Goal: Task Accomplishment & Management: Use online tool/utility

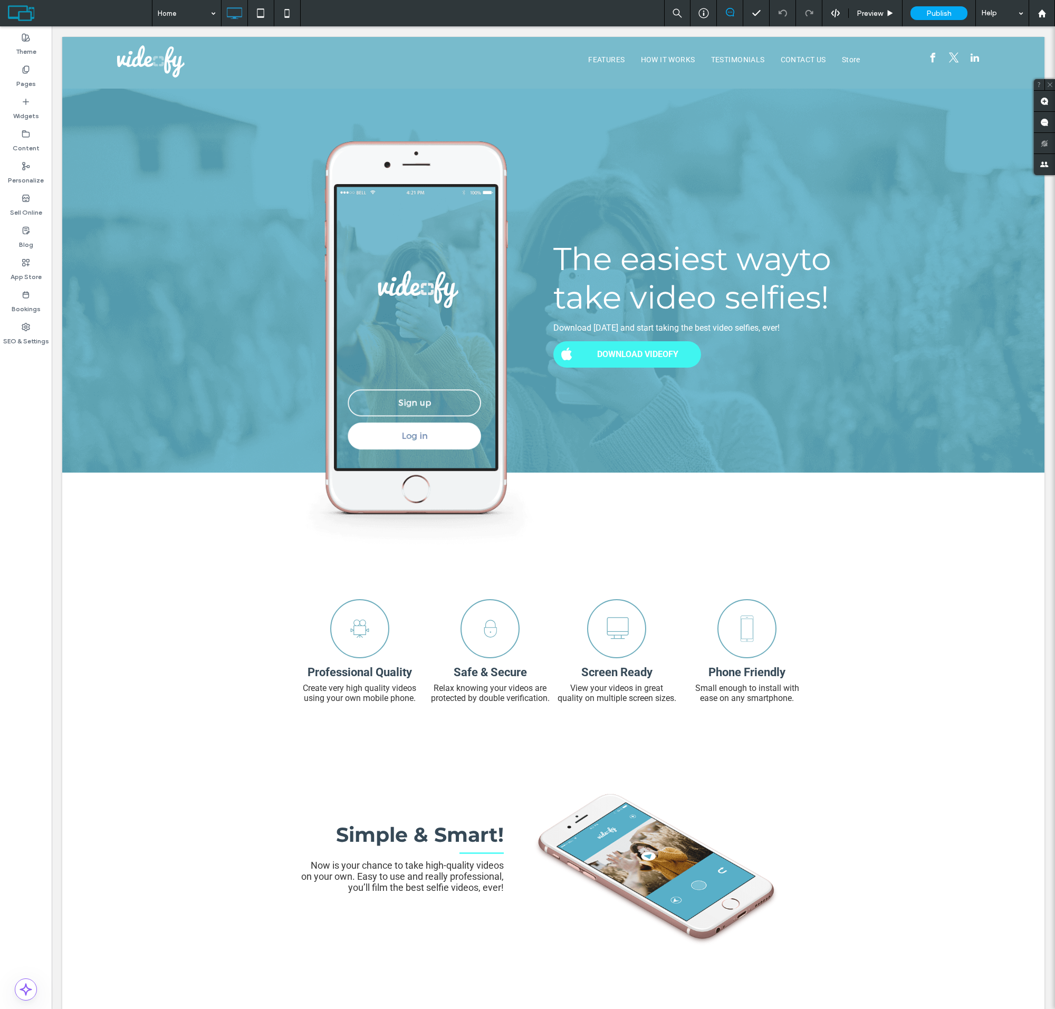
click at [26, 205] on label "Sell Online" at bounding box center [26, 209] width 32 height 15
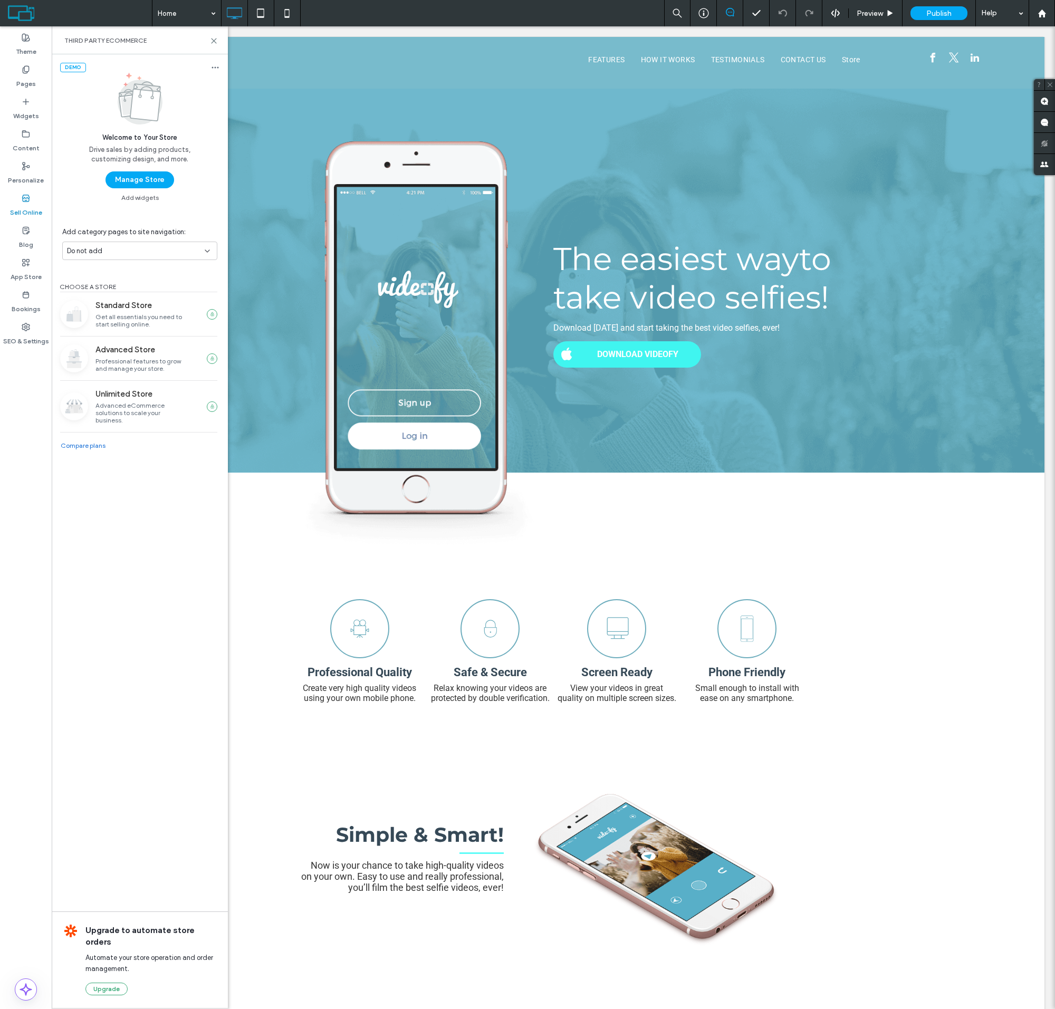
click at [139, 180] on button "Manage Store" at bounding box center [139, 179] width 69 height 17
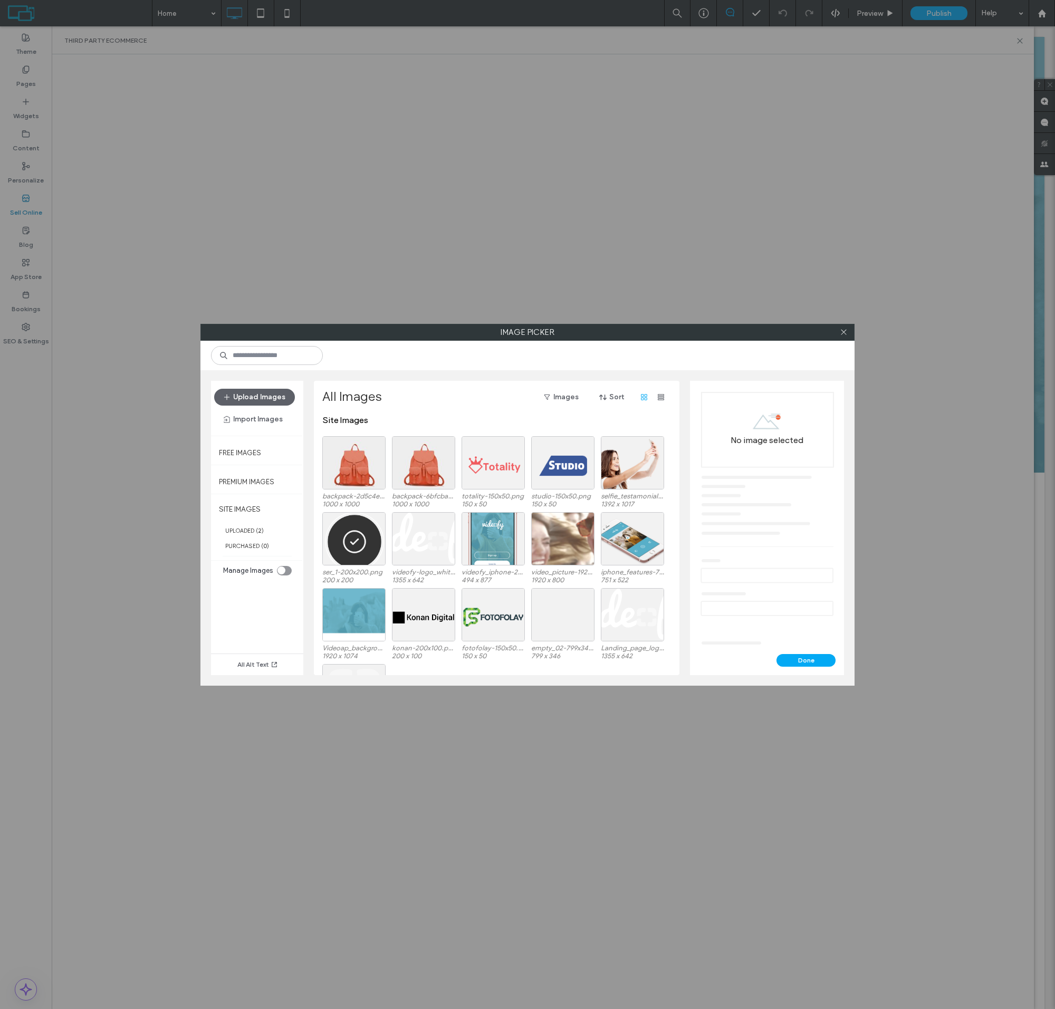
click at [354, 471] on div at bounding box center [353, 462] width 63 height 53
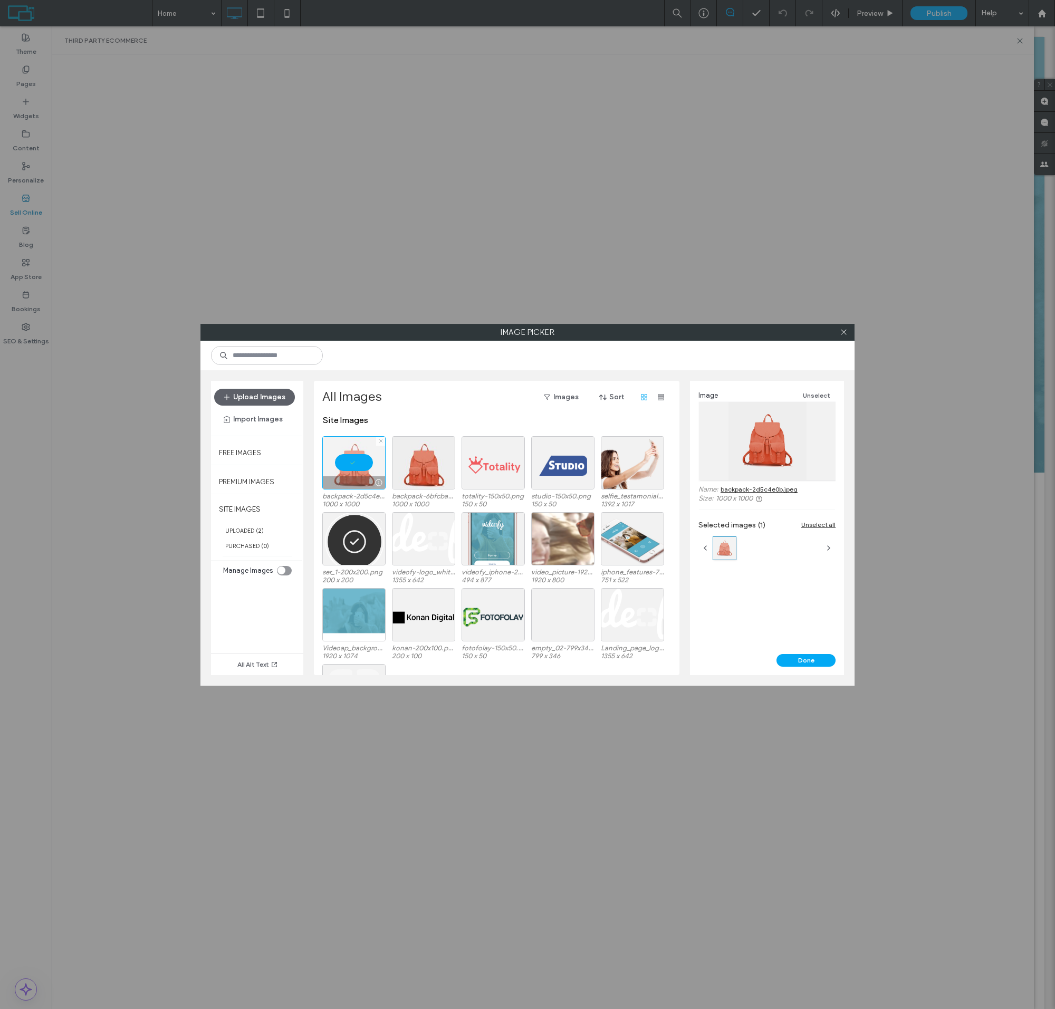
click at [806, 660] on button "Done" at bounding box center [805, 660] width 59 height 13
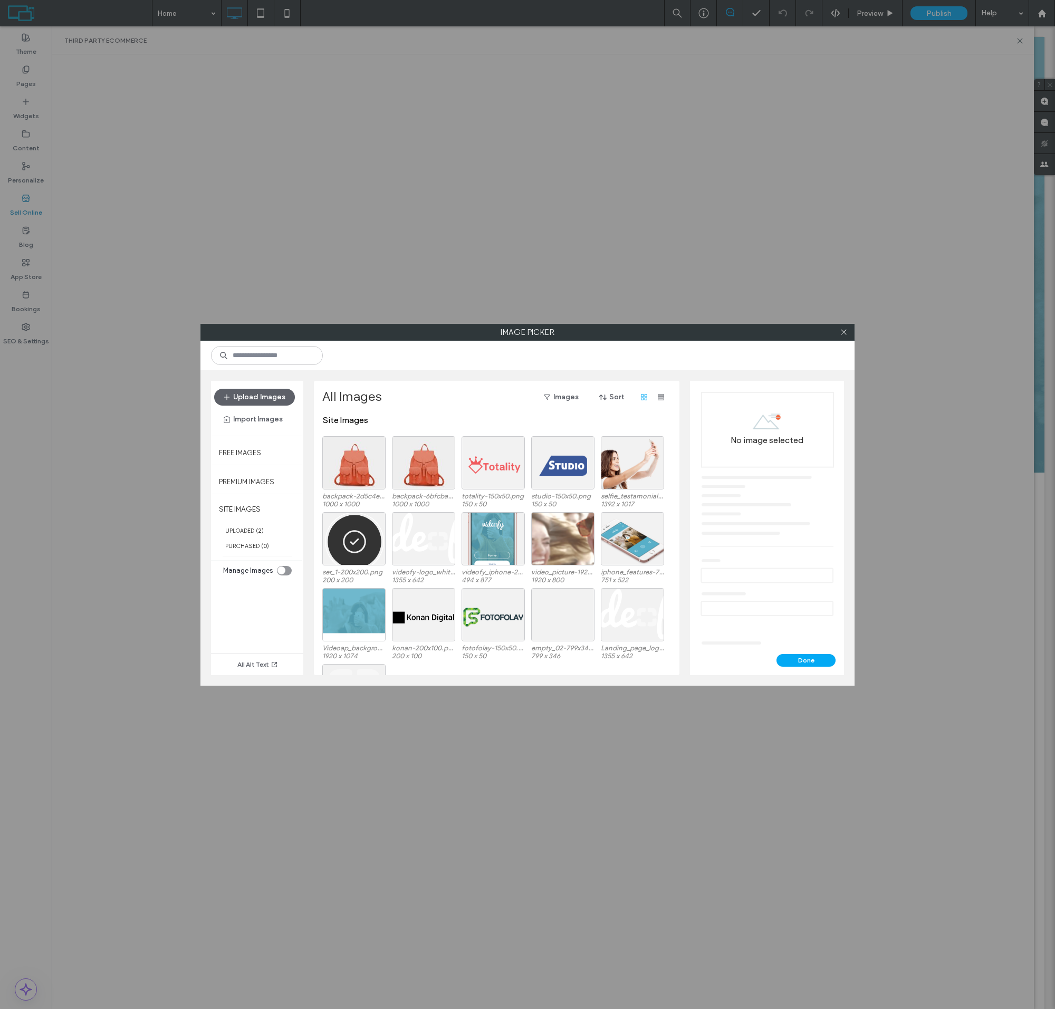
click at [354, 471] on div at bounding box center [353, 462] width 63 height 53
click at [806, 660] on button "Done" at bounding box center [805, 660] width 59 height 13
click at [354, 471] on div at bounding box center [353, 462] width 63 height 53
click at [806, 660] on button "Done" at bounding box center [805, 660] width 59 height 13
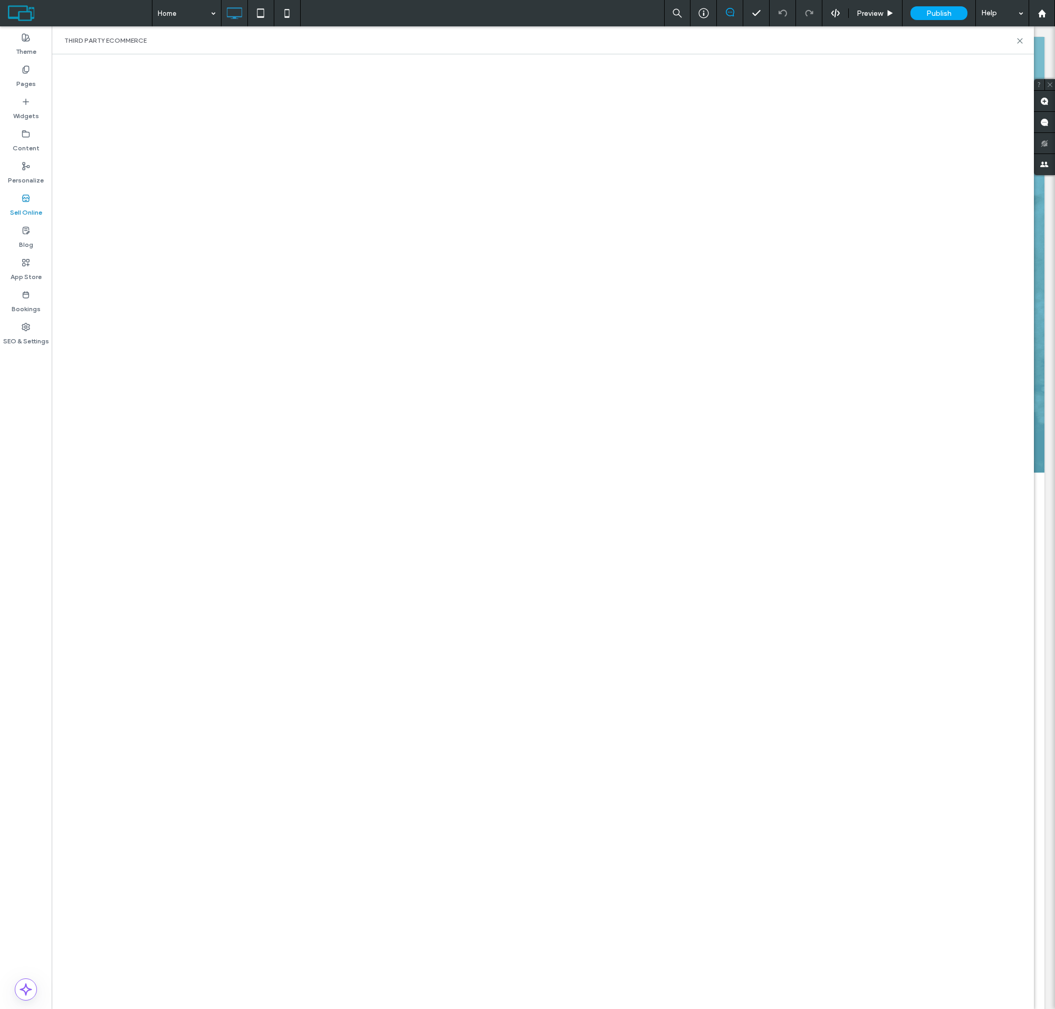
click at [950, 0] on html ".wqwq-1{fill:#231f20;} .cls-1q, .cls-2q { fill-rule: evenodd; } .cls-2q { fill:…" at bounding box center [527, 504] width 1055 height 1009
